Goal: Check status: Check status

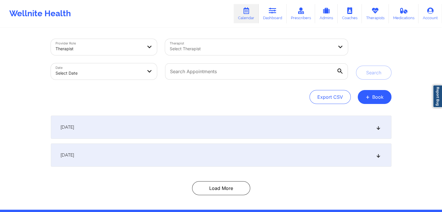
click at [336, 125] on div "[DATE]" at bounding box center [221, 127] width 341 height 23
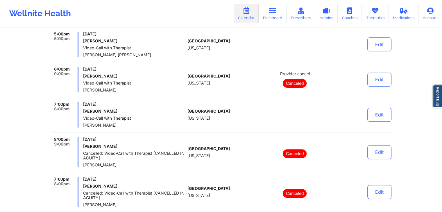
scroll to position [184, 0]
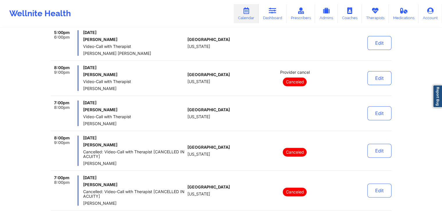
click at [298, 83] on p "Canceled" at bounding box center [295, 82] width 24 height 9
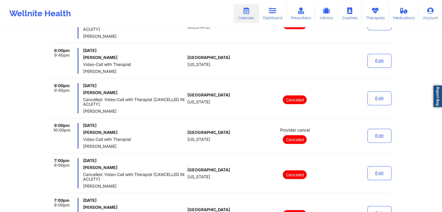
scroll to position [1100, 0]
click at [287, 129] on span "Provider cancel" at bounding box center [295, 130] width 30 height 5
click at [281, 128] on span "Provider cancel" at bounding box center [295, 130] width 30 height 5
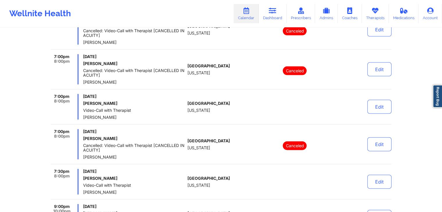
scroll to position [1355, 0]
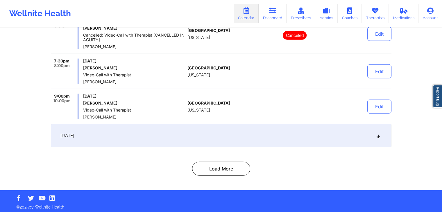
click at [282, 132] on div "[DATE]" at bounding box center [221, 135] width 341 height 23
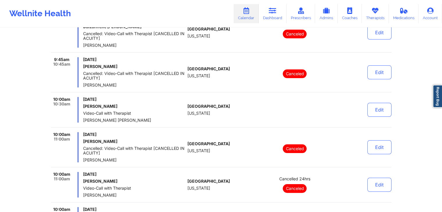
scroll to position [2375, 0]
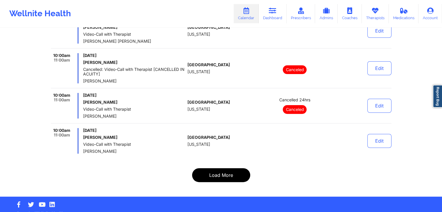
click at [226, 169] on button "Load More" at bounding box center [221, 175] width 58 height 14
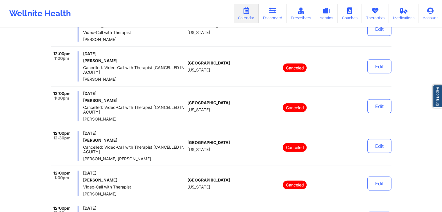
scroll to position [3677, 0]
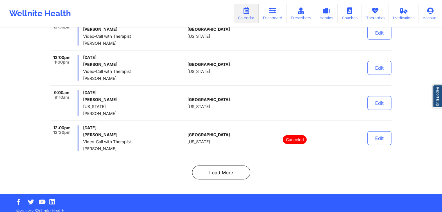
click at [240, 131] on div "United States New York" at bounding box center [219, 139] width 65 height 26
click at [381, 131] on button "Edit" at bounding box center [379, 138] width 24 height 14
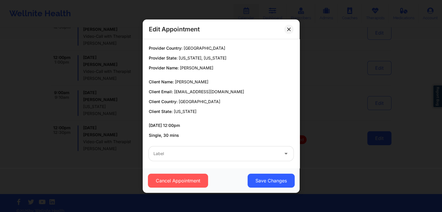
click at [381, 127] on div "Edit Appointment Provider Country: United States Provider State: New York, Flor…" at bounding box center [221, 106] width 442 height 212
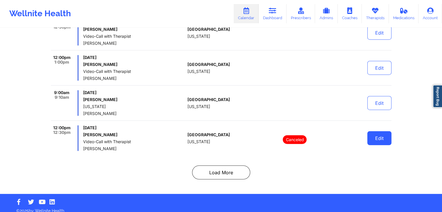
click at [373, 138] on button "Edit" at bounding box center [379, 138] width 24 height 14
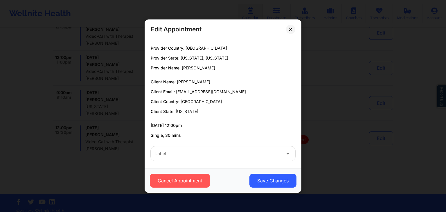
scroll to position [3, 0]
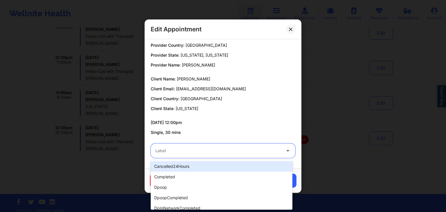
click at [230, 156] on div "Label" at bounding box center [216, 151] width 131 height 15
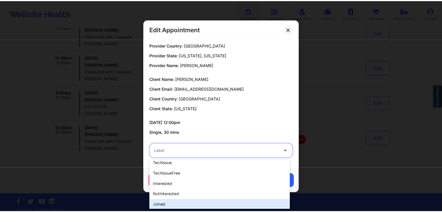
scroll to position [183, 0]
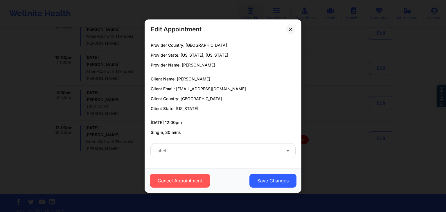
click at [251, 109] on p "Client State: New York" at bounding box center [223, 109] width 145 height 6
click at [288, 30] on button at bounding box center [290, 28] width 9 height 9
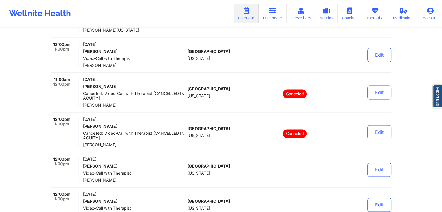
scroll to position [3058, 0]
